Goal: Information Seeking & Learning: Learn about a topic

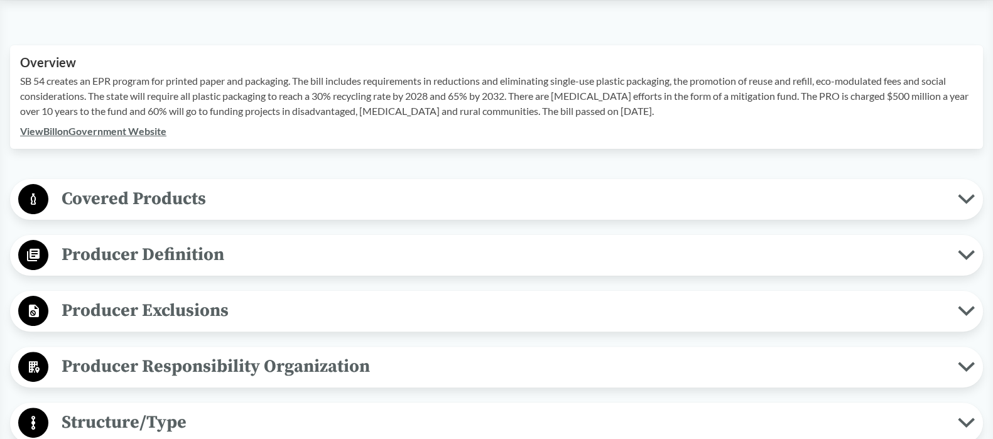
scroll to position [418, 0]
click at [504, 202] on span "Covered Products" at bounding box center [503, 198] width 910 height 28
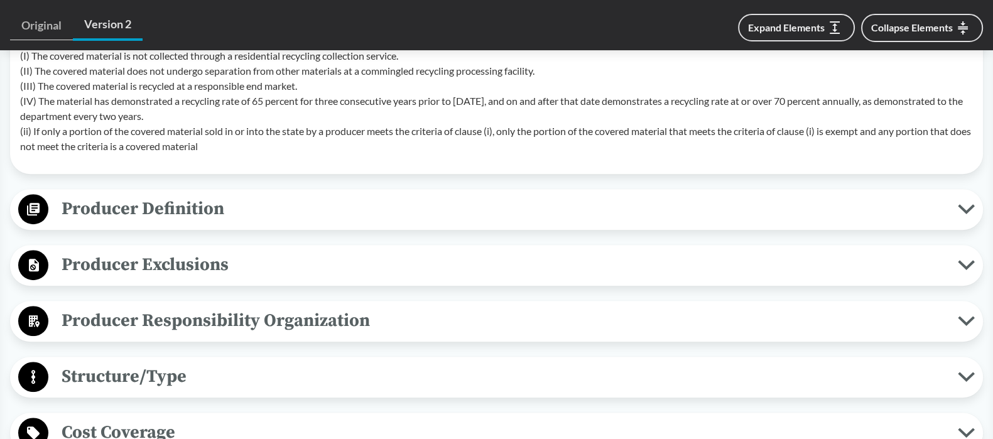
scroll to position [961, 0]
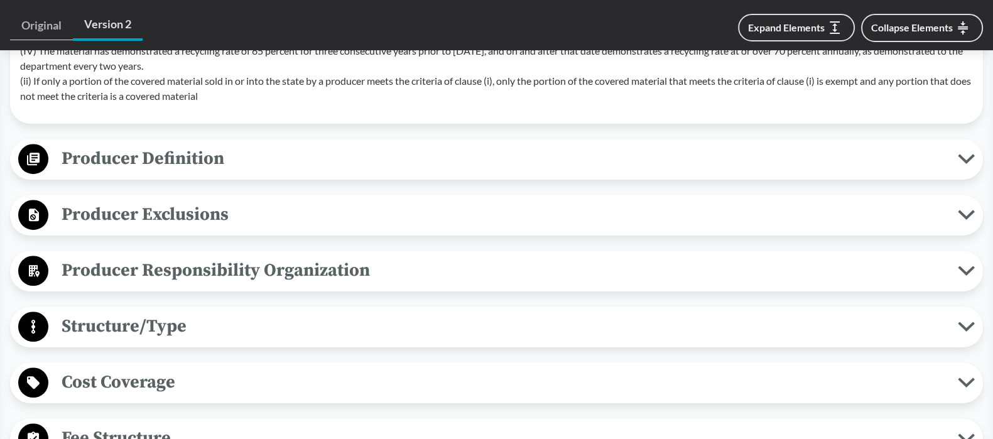
click at [504, 202] on span "Producer Exclusions" at bounding box center [503, 214] width 910 height 28
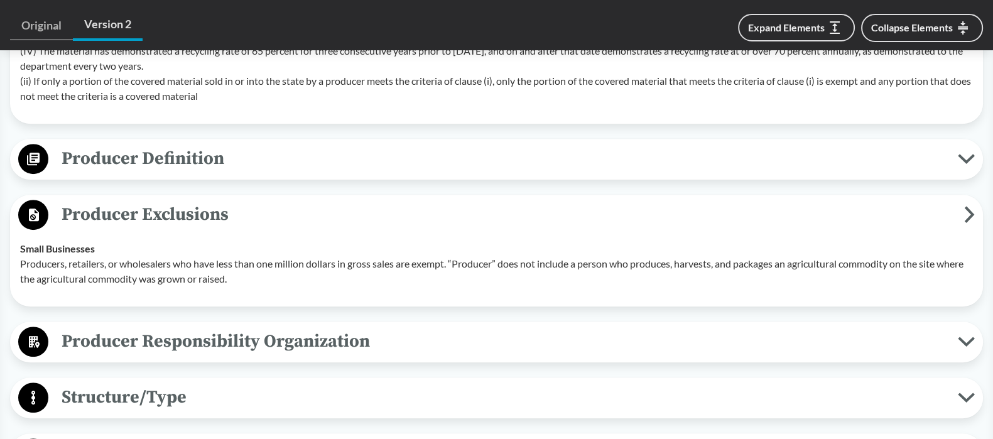
click at [504, 202] on span "Producer Exclusions" at bounding box center [506, 214] width 916 height 28
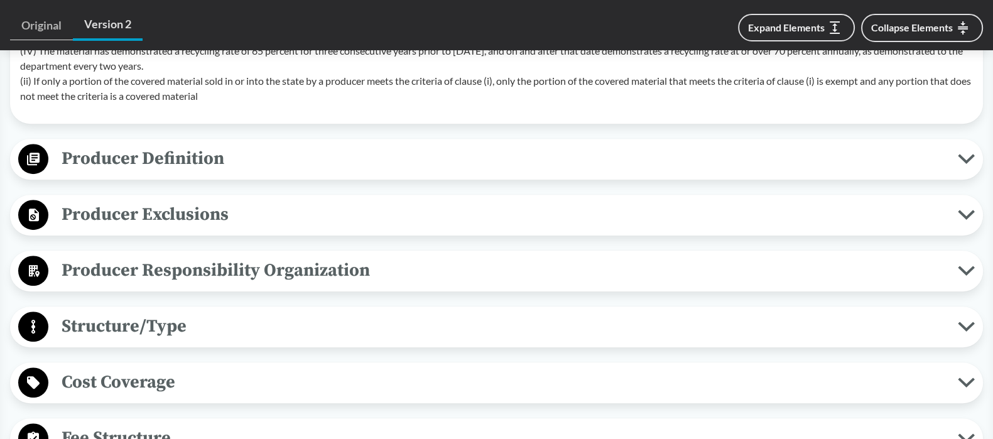
scroll to position [979, 0]
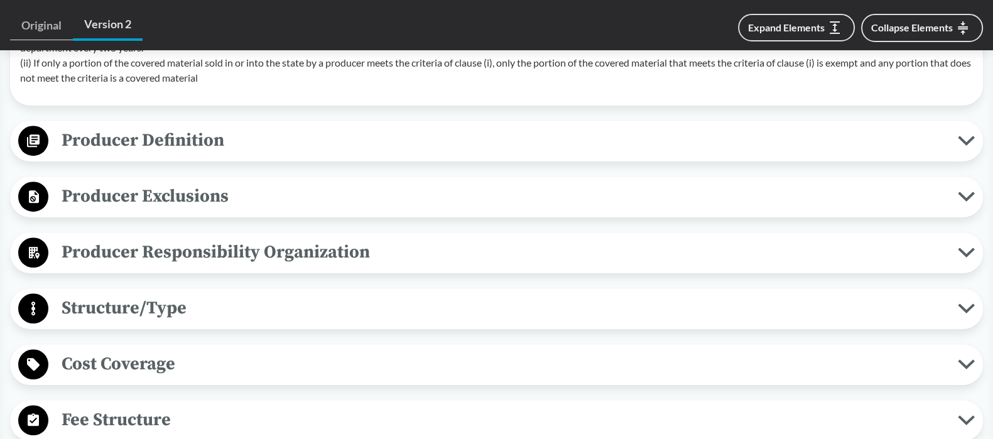
click at [482, 241] on span "Producer Responsibility Organization" at bounding box center [503, 252] width 910 height 28
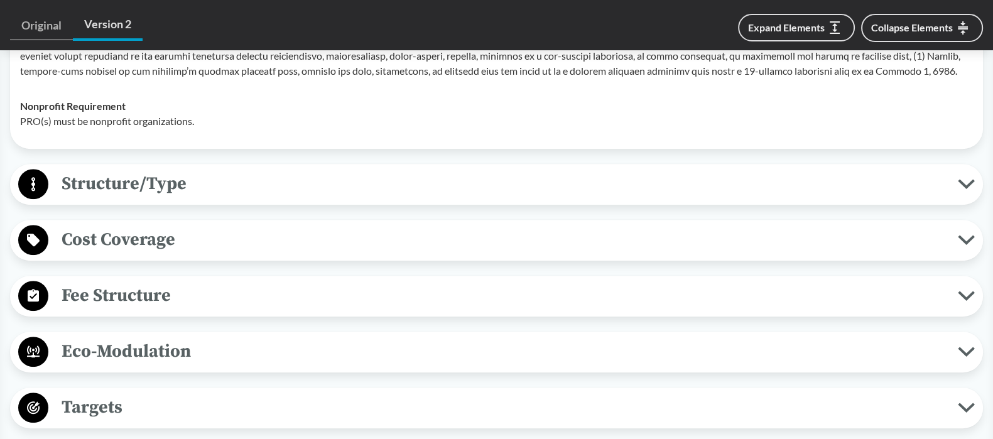
scroll to position [1335, 0]
click at [386, 295] on span "Fee Structure" at bounding box center [503, 296] width 910 height 28
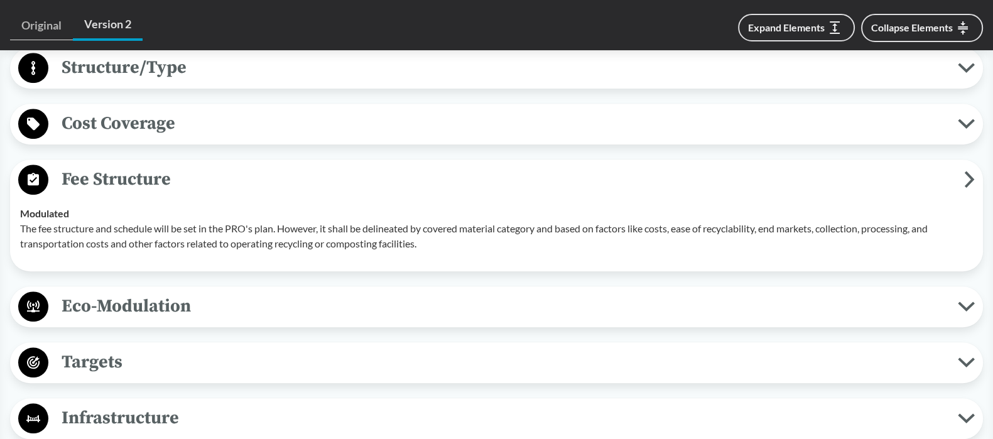
scroll to position [1453, 0]
click at [386, 295] on span "Eco-Modulation" at bounding box center [503, 306] width 910 height 28
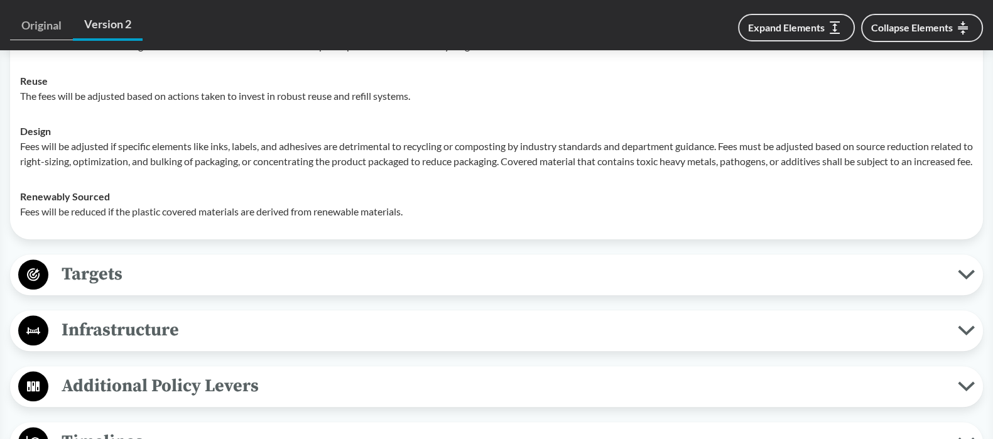
scroll to position [1787, 0]
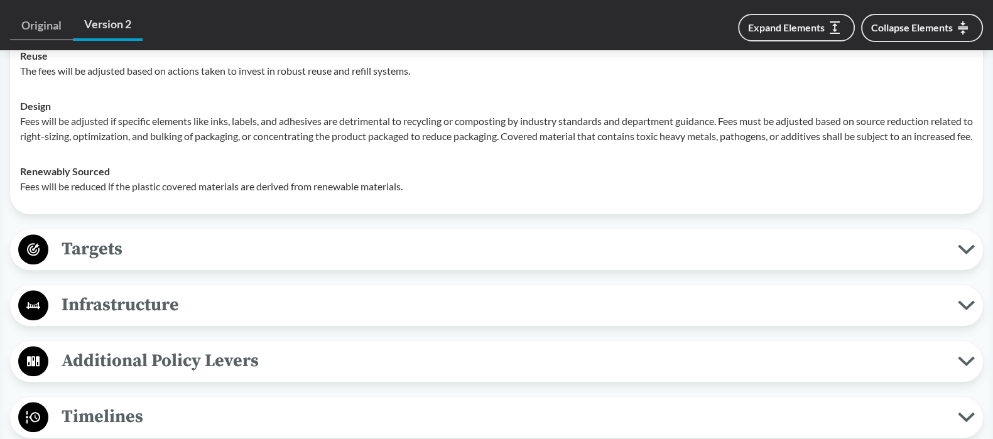
click at [349, 256] on span "Targets" at bounding box center [503, 249] width 910 height 28
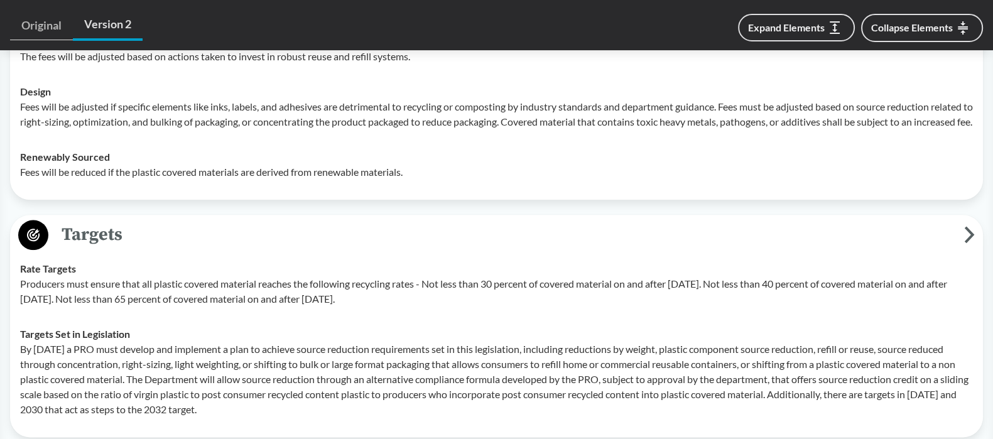
scroll to position [1803, 0]
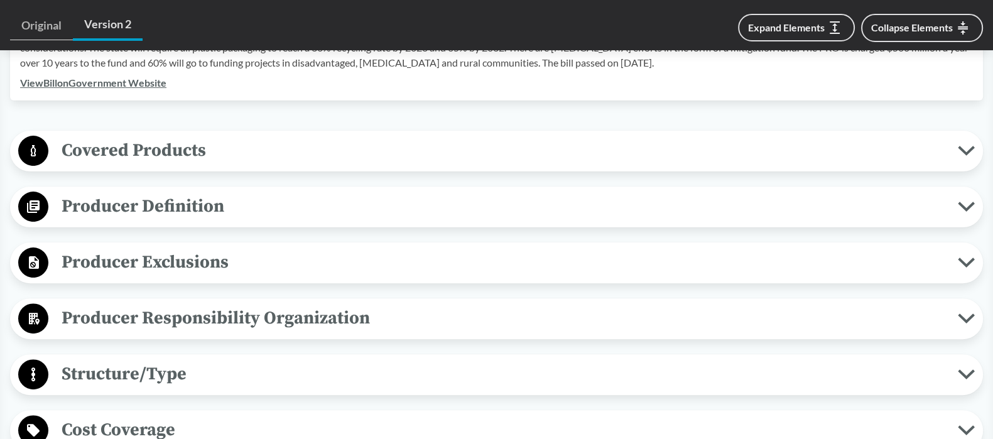
scroll to position [466, 0]
click at [253, 268] on span "Producer Exclusions" at bounding box center [503, 262] width 910 height 28
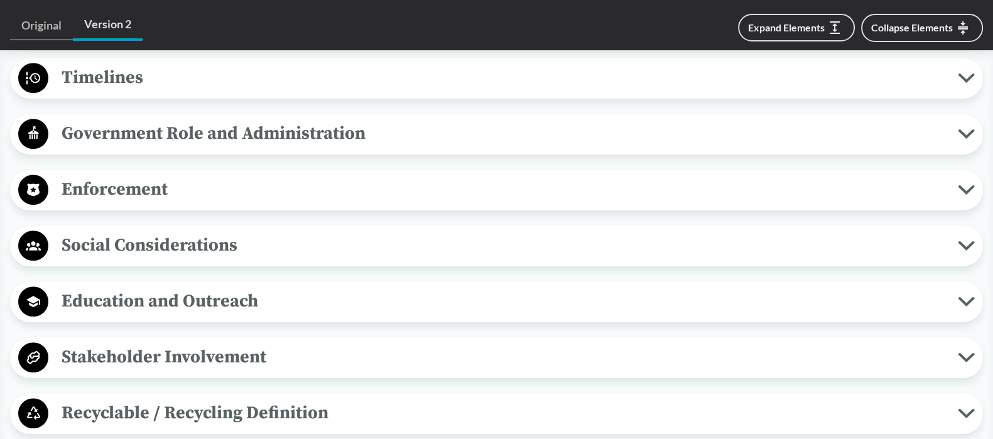
scroll to position [1542, 0]
